Goal: Task Accomplishment & Management: Use online tool/utility

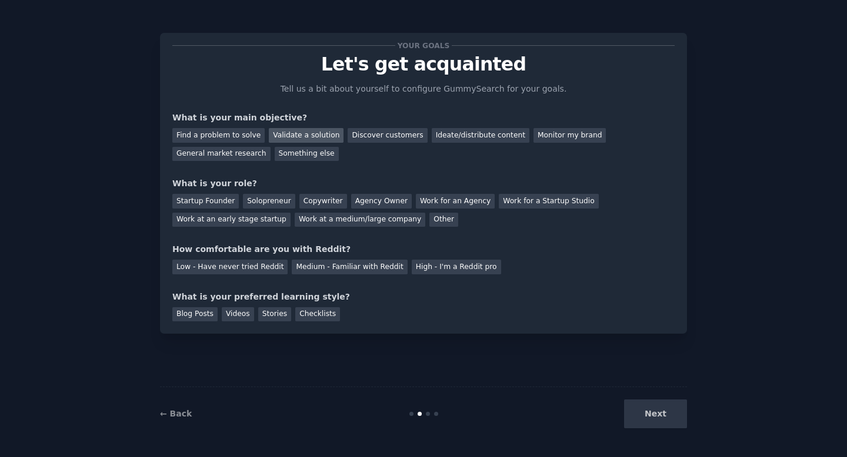
click at [302, 140] on div "Validate a solution" at bounding box center [306, 135] width 75 height 15
click at [216, 203] on div "Startup Founder" at bounding box center [205, 201] width 66 height 15
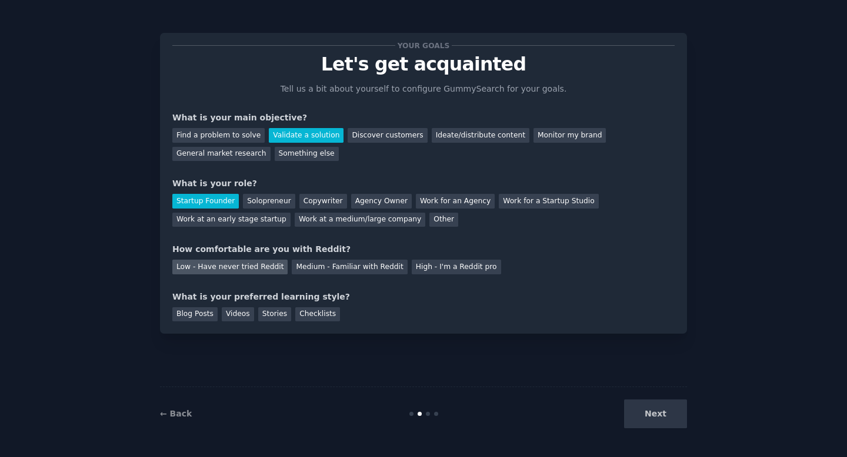
click at [232, 270] on div "Low - Have never tried Reddit" at bounding box center [229, 267] width 115 height 15
click at [233, 318] on div "Videos" at bounding box center [238, 315] width 32 height 15
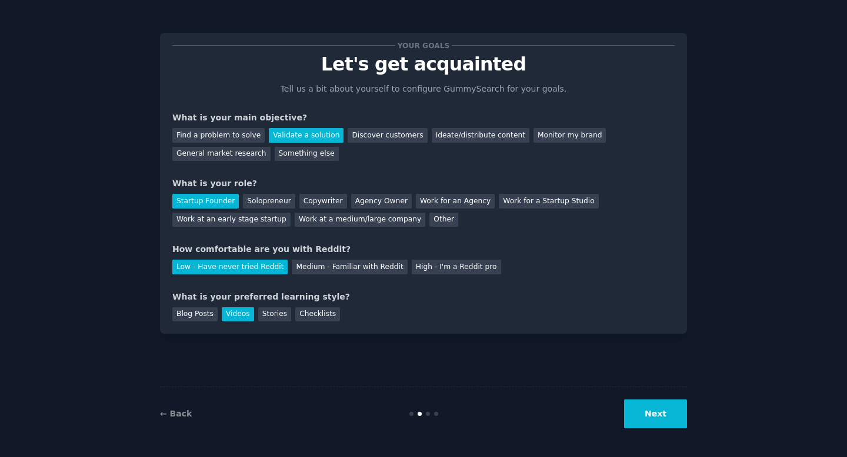
click at [656, 416] on button "Next" at bounding box center [655, 414] width 63 height 29
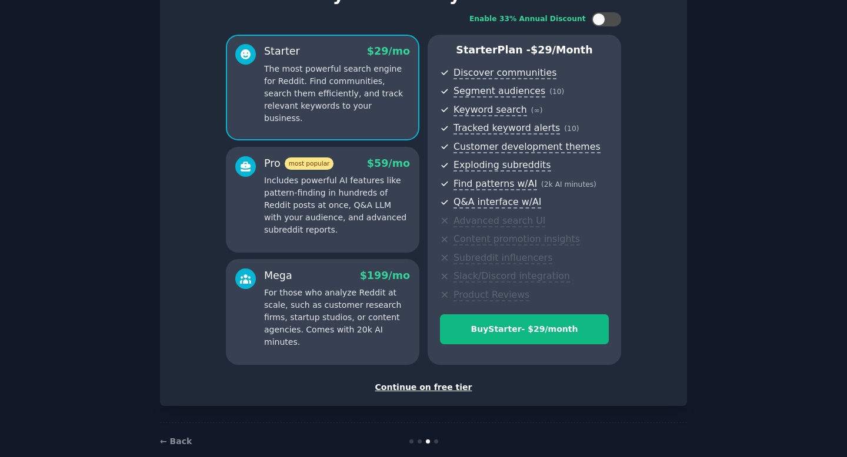
scroll to position [90, 0]
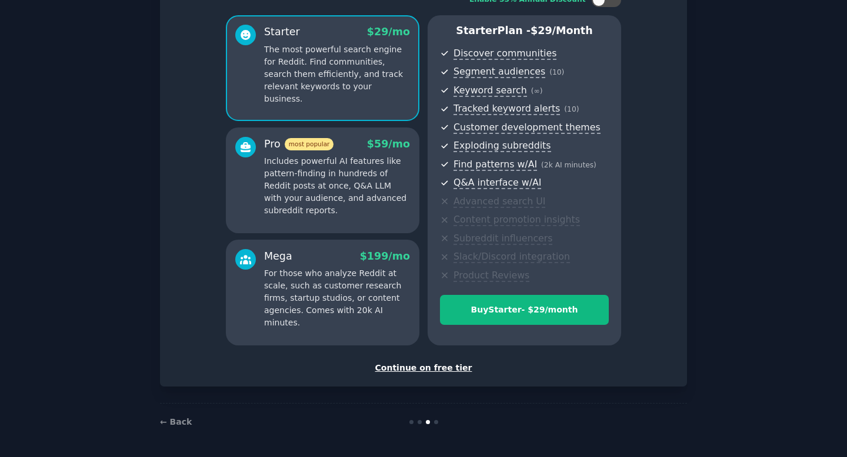
click at [439, 370] on div "Continue on free tier" at bounding box center [423, 368] width 502 height 12
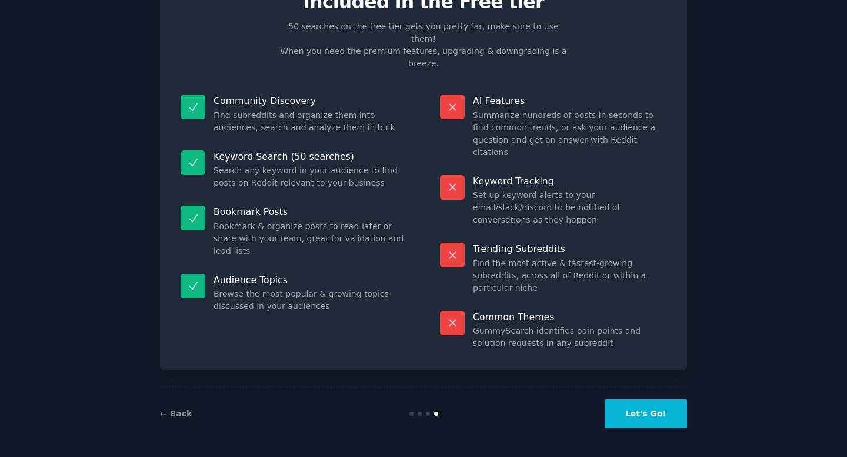
scroll to position [1, 0]
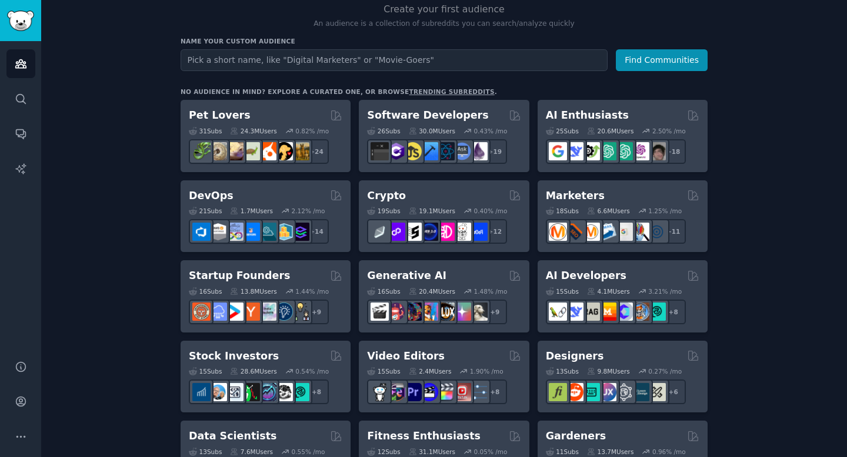
scroll to position [123, 0]
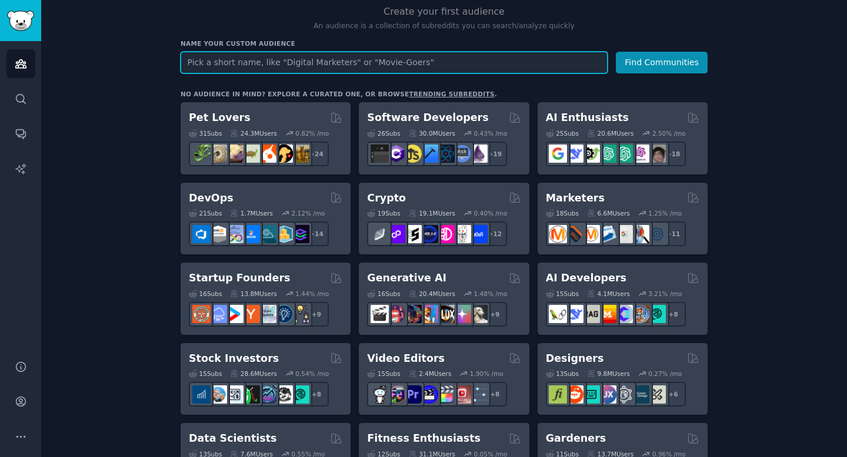
click at [196, 65] on input "text" at bounding box center [394, 63] width 427 height 22
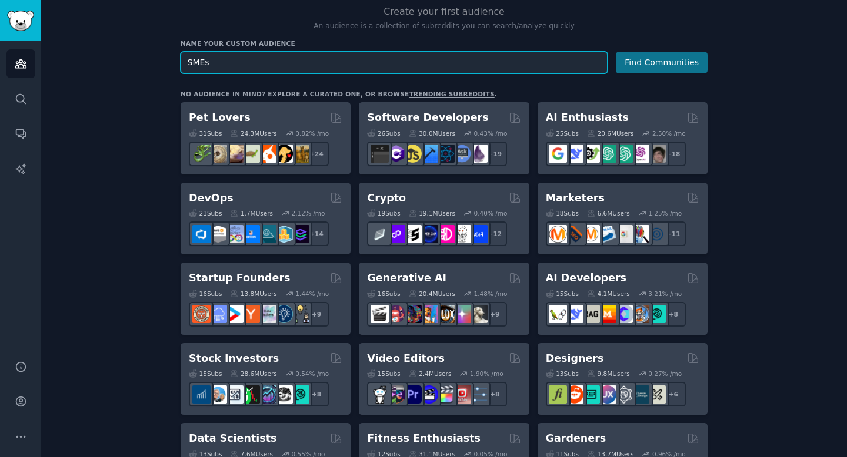
type input "SMEs"
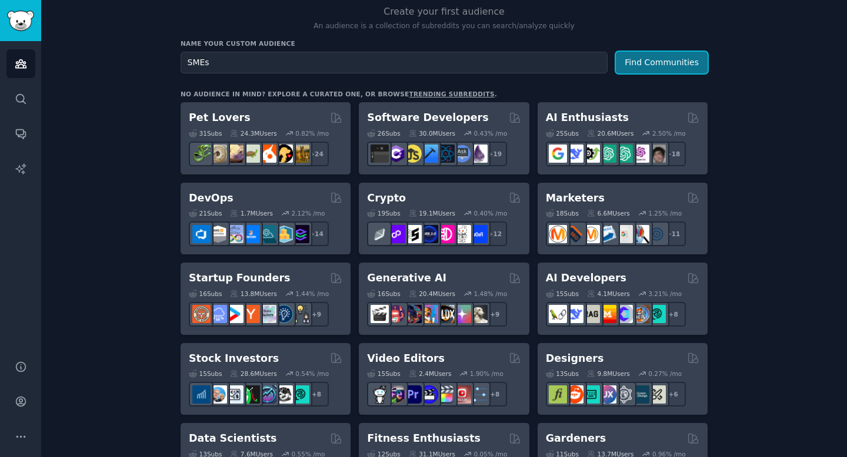
click at [637, 59] on button "Find Communities" at bounding box center [662, 63] width 92 height 22
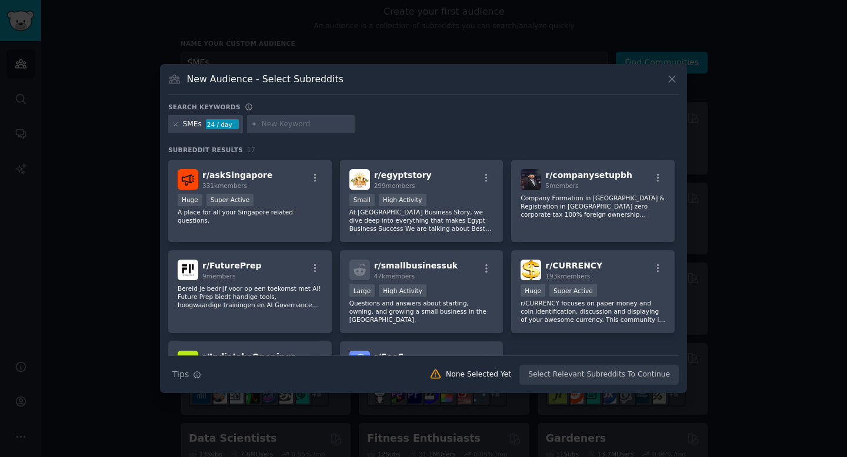
scroll to position [230, 0]
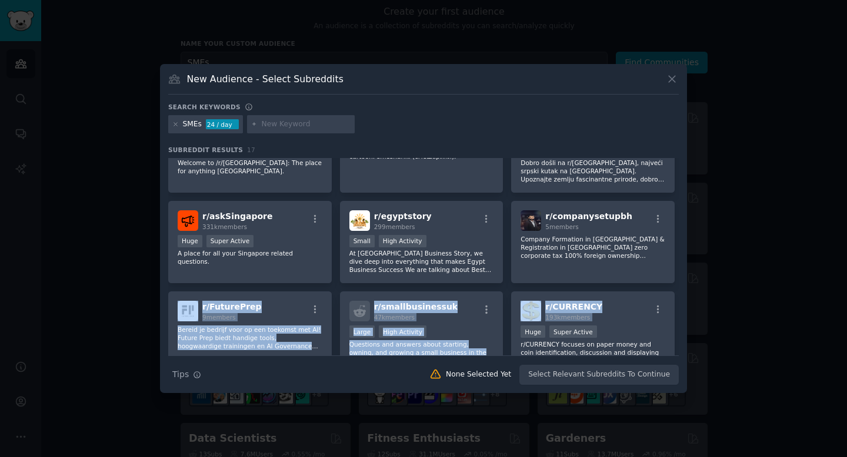
drag, startPoint x: 680, startPoint y: 280, endPoint x: 677, endPoint y: 305, distance: 24.8
click at [677, 305] on div "New Audience - Select Subreddits Search keywords SMEs 24 / day Subreddit Result…" at bounding box center [423, 229] width 527 height 330
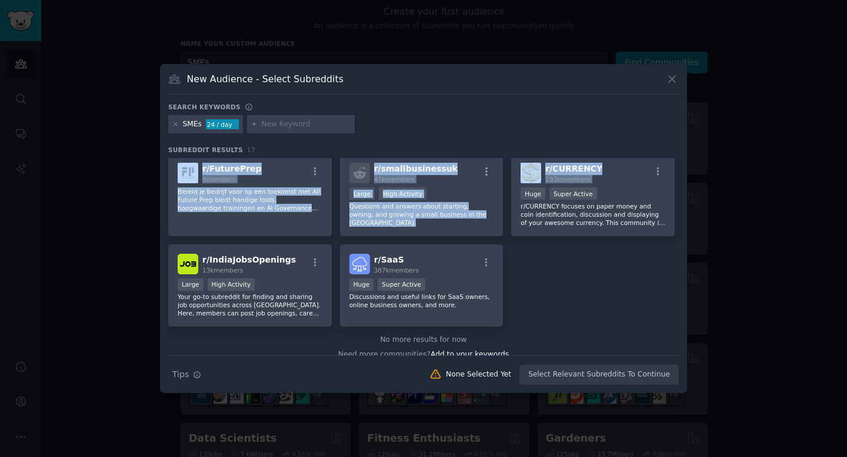
scroll to position [380, 0]
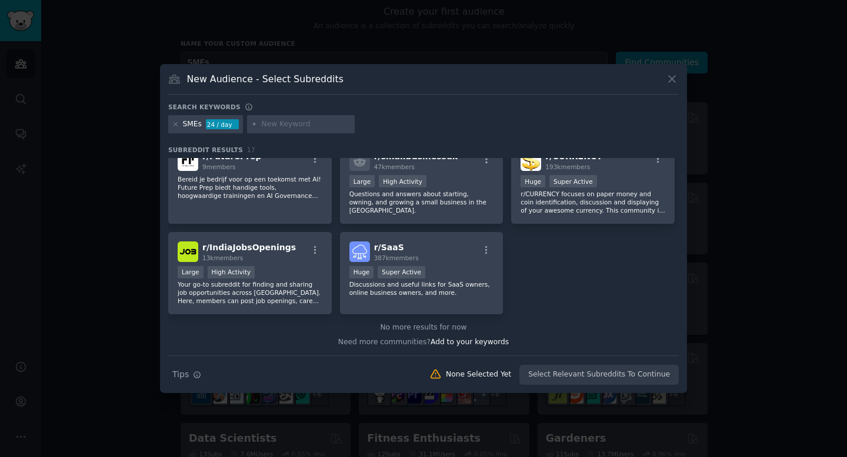
click at [285, 126] on input "text" at bounding box center [305, 124] width 89 height 11
type input "s"
type input "r/saas"
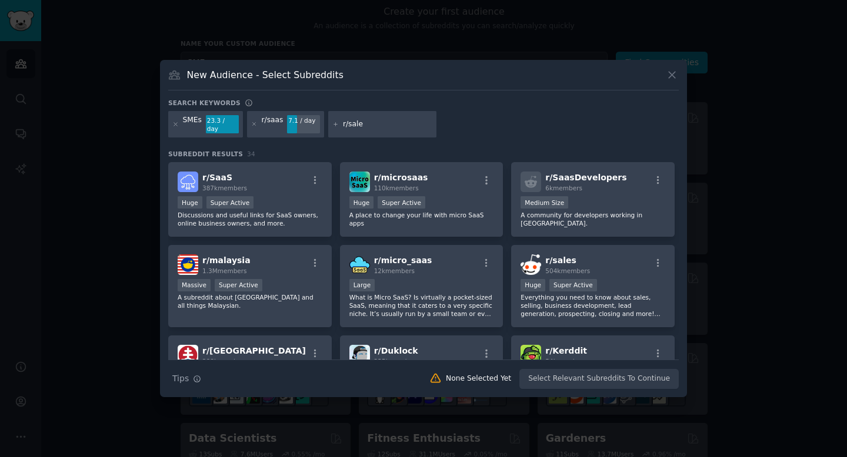
type input "r/sales"
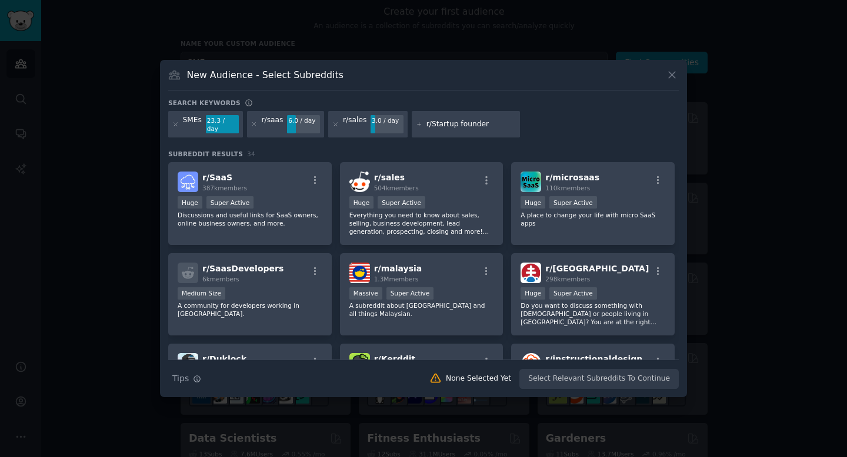
type input "r/Startup founders"
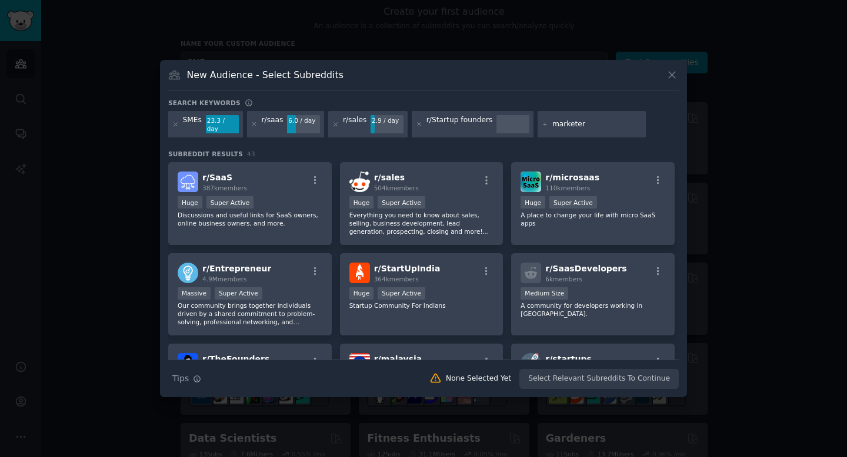
type input "marketers"
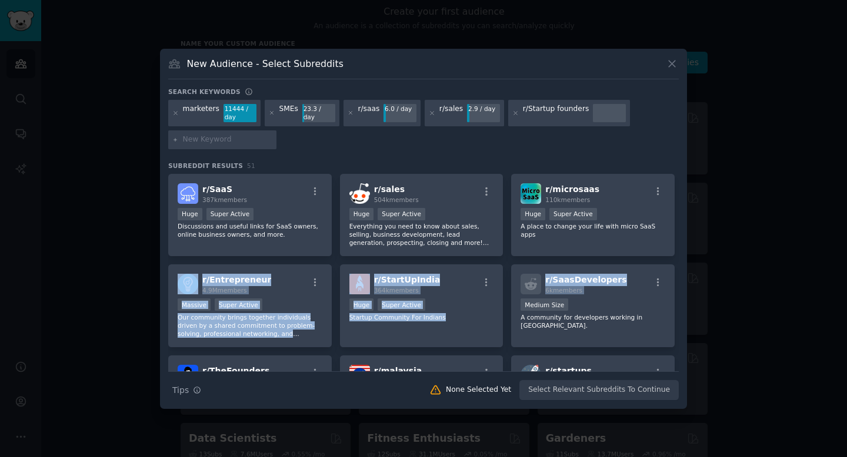
drag, startPoint x: 679, startPoint y: 259, endPoint x: 685, endPoint y: 293, distance: 34.6
click at [685, 293] on div "New Audience - Select Subreddits Search keywords marketers 11444 / day SMEs 23.…" at bounding box center [423, 229] width 527 height 360
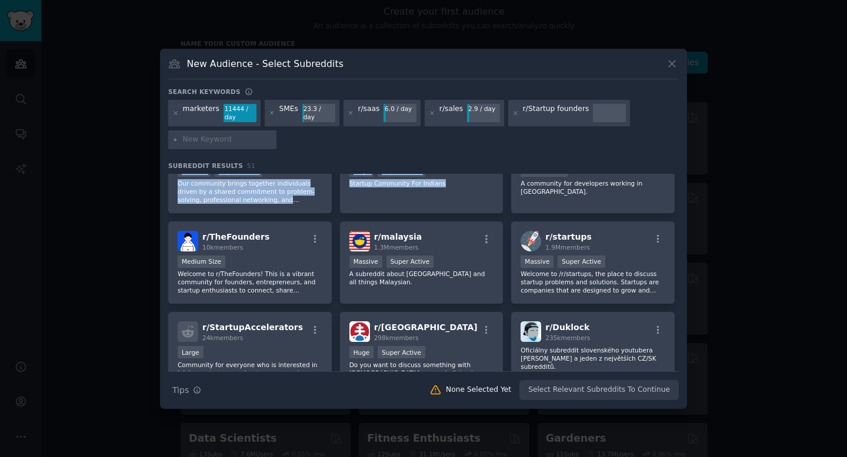
scroll to position [132, 0]
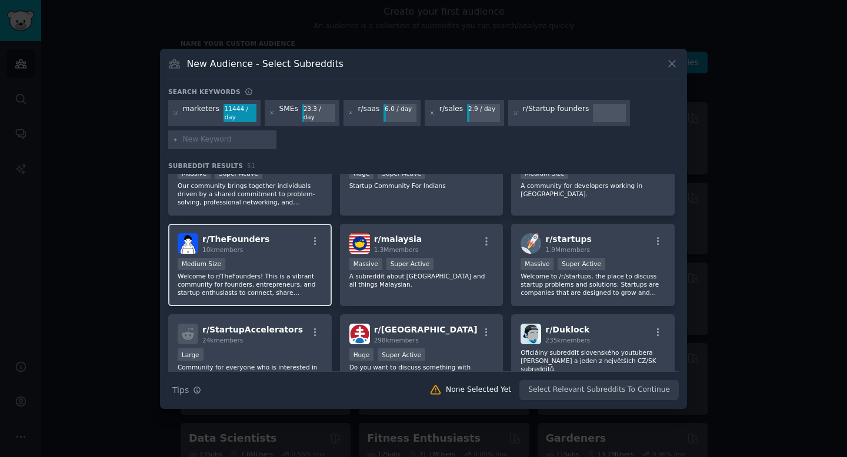
click at [291, 286] on p "Welcome to r/TheFounders! This is a vibrant community for founders, entrepreneu…" at bounding box center [250, 284] width 145 height 25
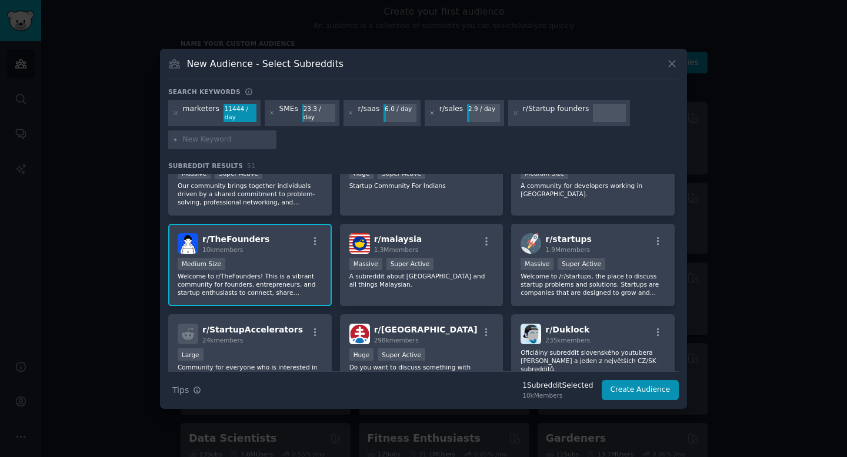
click at [216, 139] on input "text" at bounding box center [227, 140] width 89 height 11
type input "r/startups"
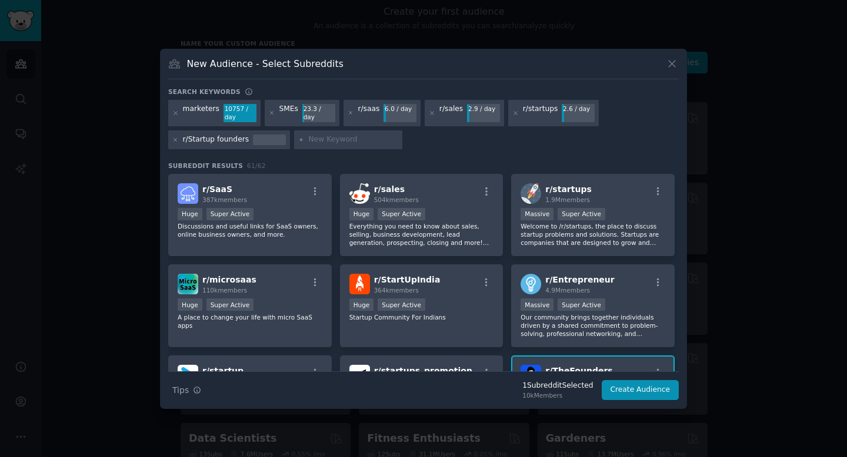
drag, startPoint x: 679, startPoint y: 265, endPoint x: 682, endPoint y: 286, distance: 21.4
click at [682, 288] on div "New Audience - Select Subreddits Search keywords marketers 10757 / day SMEs 23.…" at bounding box center [423, 229] width 527 height 360
click at [678, 270] on div "New Audience - Select Subreddits Search keywords marketers 10757 / day SMEs 23.…" at bounding box center [423, 229] width 527 height 360
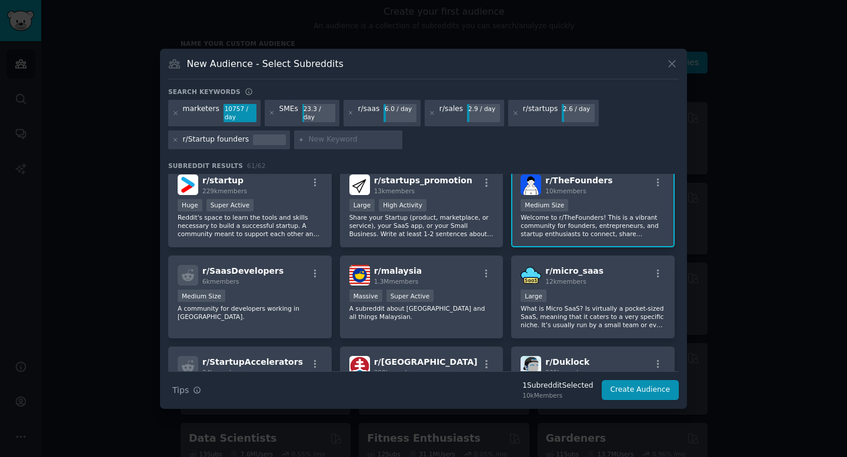
scroll to position [192, 0]
click at [443, 236] on p "Share your Startup (product, marketplace, or service), your SaaS app, or your S…" at bounding box center [421, 224] width 145 height 25
click at [312, 143] on input "text" at bounding box center [353, 140] width 89 height 11
type input "s/startups_promotion"
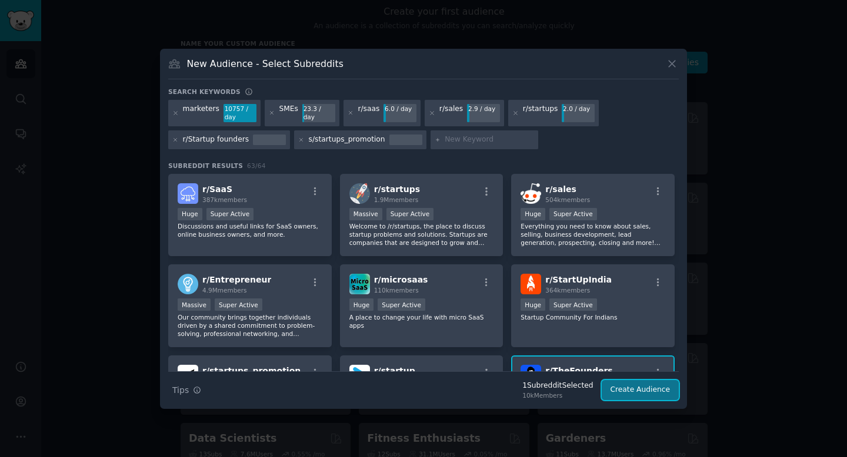
click at [649, 398] on button "Create Audience" at bounding box center [641, 390] width 78 height 20
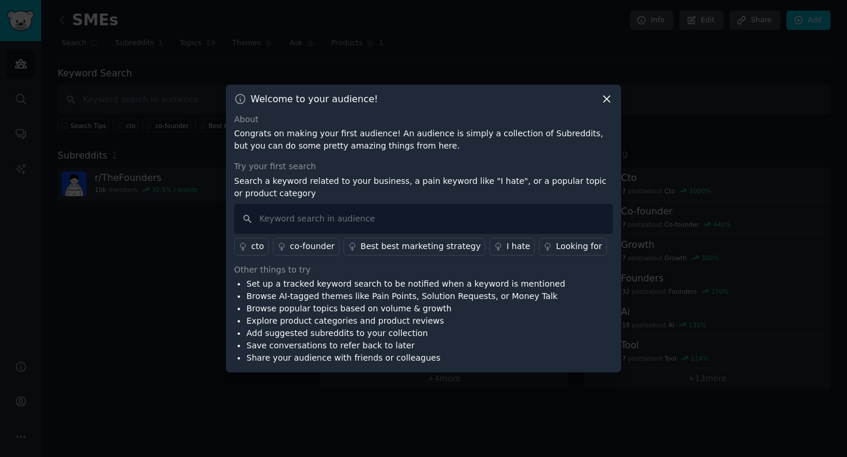
click at [496, 455] on div at bounding box center [423, 228] width 847 height 457
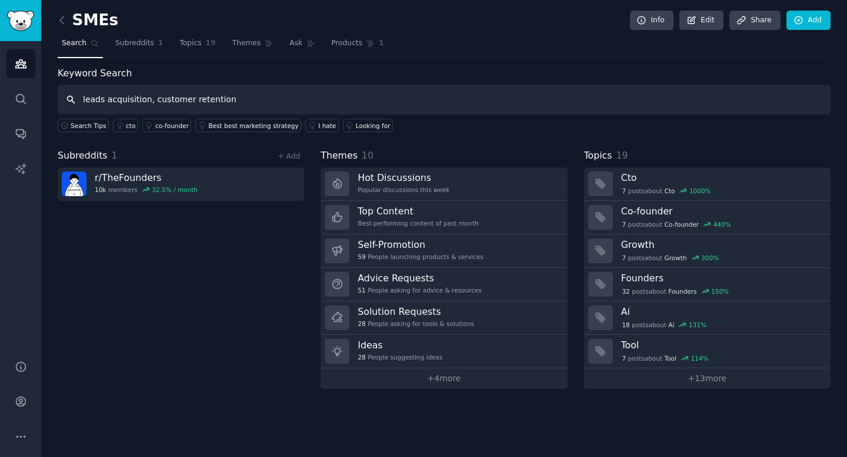
type input "leads acquisition, customer retention"
